Goal: Task Accomplishment & Management: Use online tool/utility

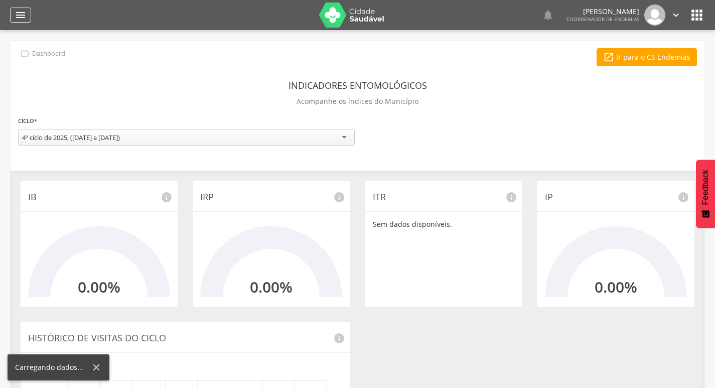
click at [26, 22] on div "" at bounding box center [20, 15] width 21 height 15
click at [15, 18] on icon "" at bounding box center [21, 15] width 12 height 12
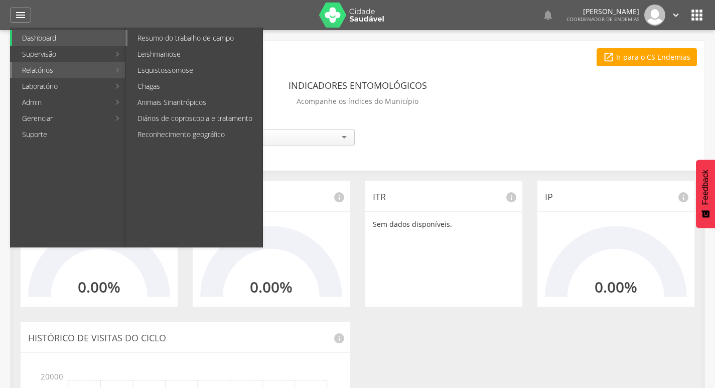
click at [189, 43] on link "Resumo do trabalho de campo" at bounding box center [195, 38] width 135 height 16
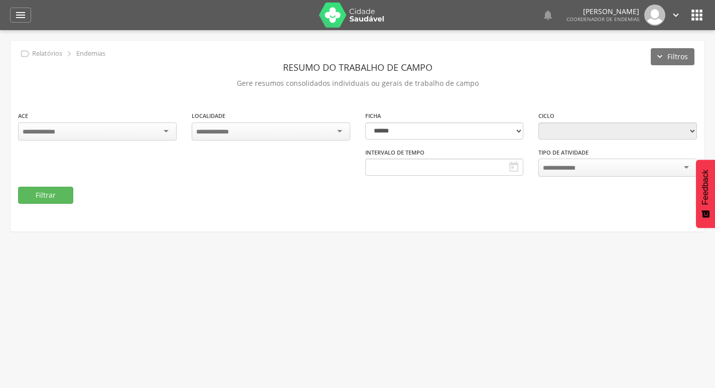
type input "**********"
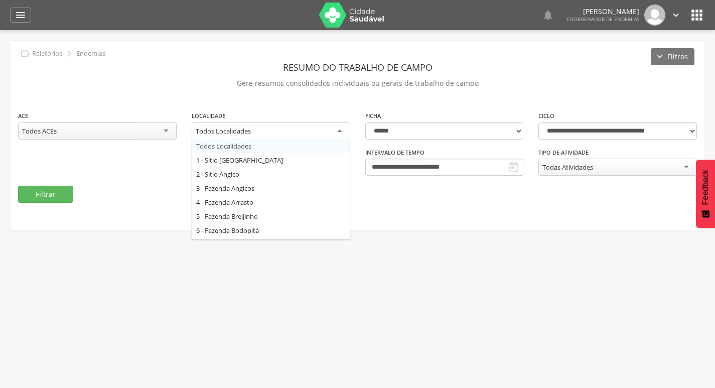
click at [258, 123] on div "Todos Localidades" at bounding box center [271, 132] width 159 height 18
type input "**"
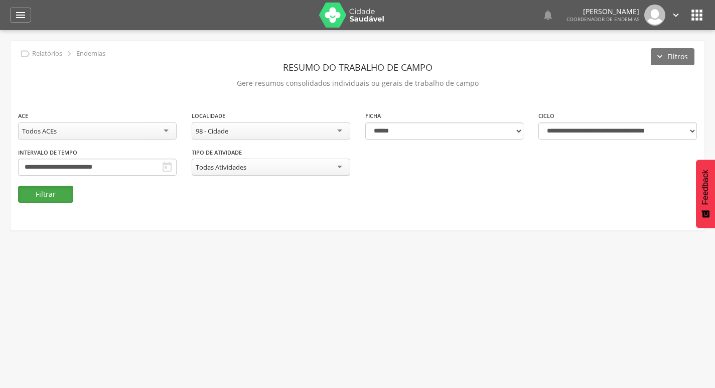
click at [48, 188] on button "Filtrar" at bounding box center [45, 194] width 55 height 17
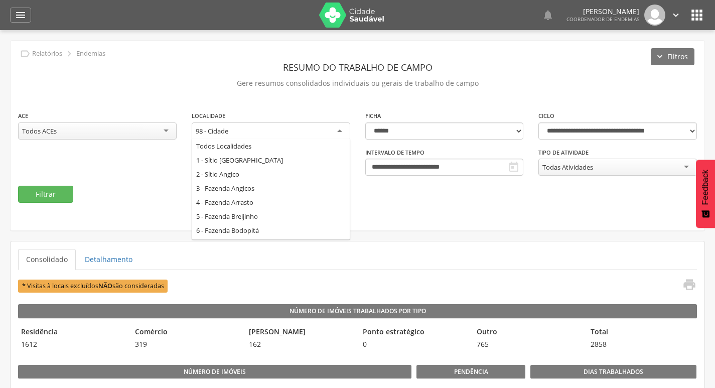
click at [246, 126] on div "98 - Cidade" at bounding box center [271, 132] width 159 height 18
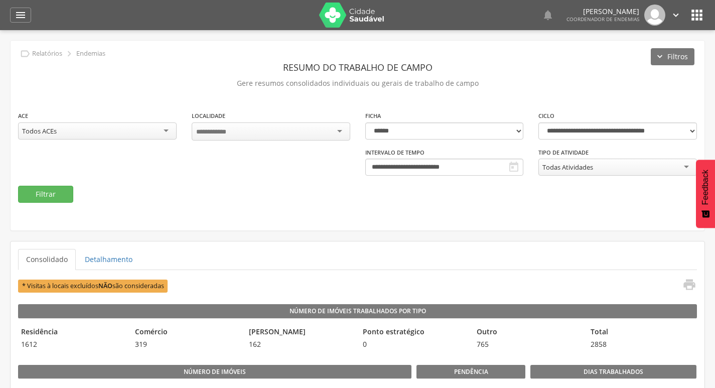
click at [272, 116] on div "Localidade Todos Localidades 1 - Sítio [GEOGRAPHIC_DATA] 2 - [GEOGRAPHIC_DATA] …" at bounding box center [271, 125] width 159 height 30
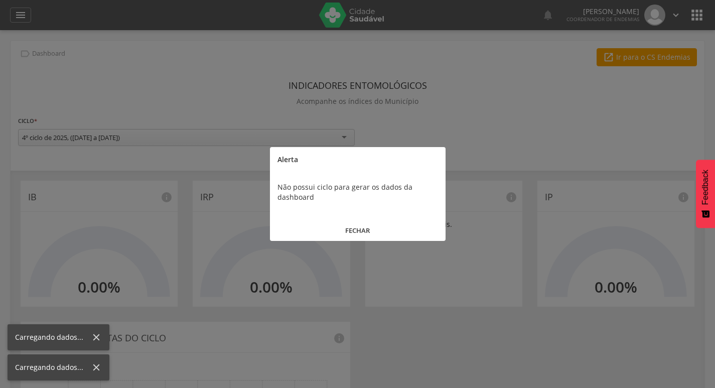
click at [349, 229] on button "FECHAR" at bounding box center [358, 231] width 176 height 22
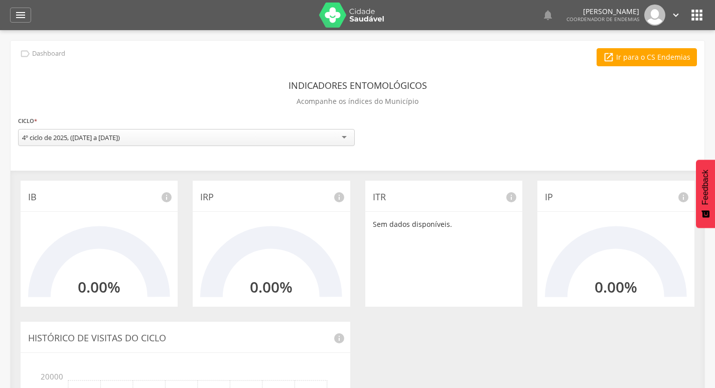
click at [672, 13] on icon "" at bounding box center [676, 15] width 11 height 11
click at [627, 55] on link "Sair" at bounding box center [641, 58] width 79 height 13
